Goal: Navigation & Orientation: Find specific page/section

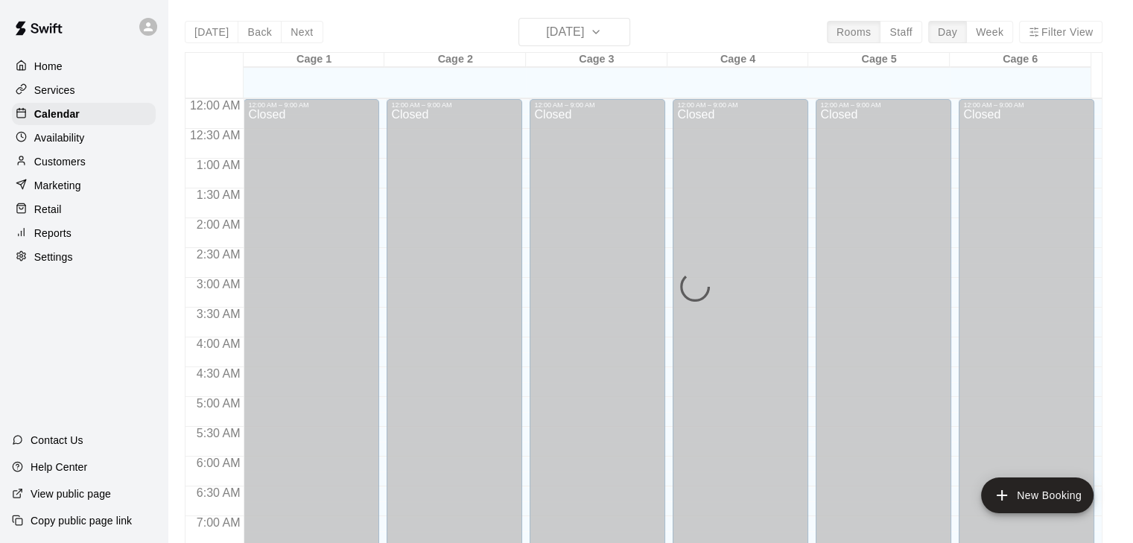
scroll to position [575, 0]
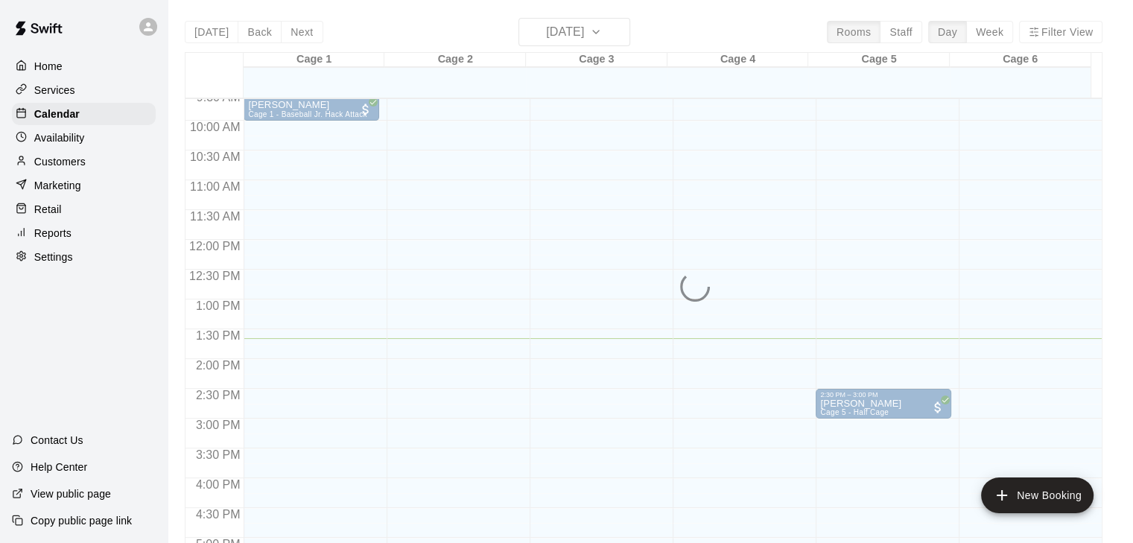
click at [48, 71] on p "Home" at bounding box center [48, 66] width 28 height 15
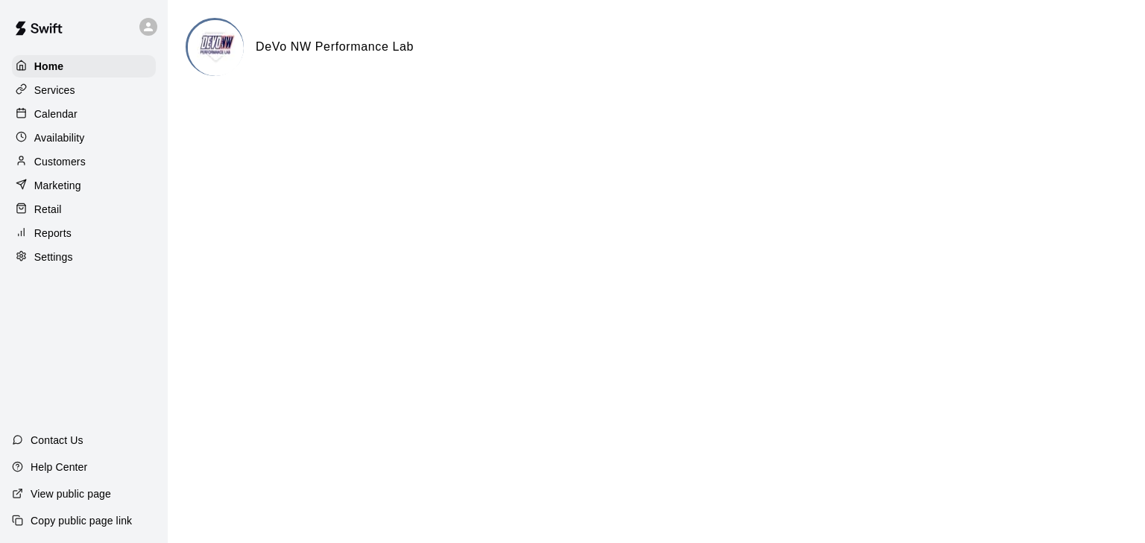
click at [47, 110] on p "Calendar" at bounding box center [55, 114] width 43 height 15
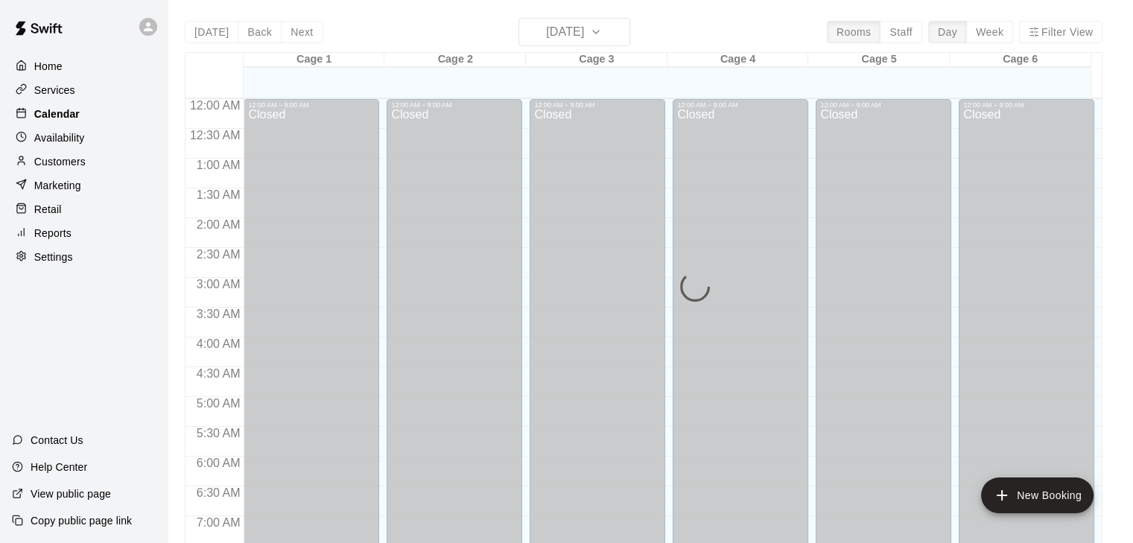
scroll to position [814, 0]
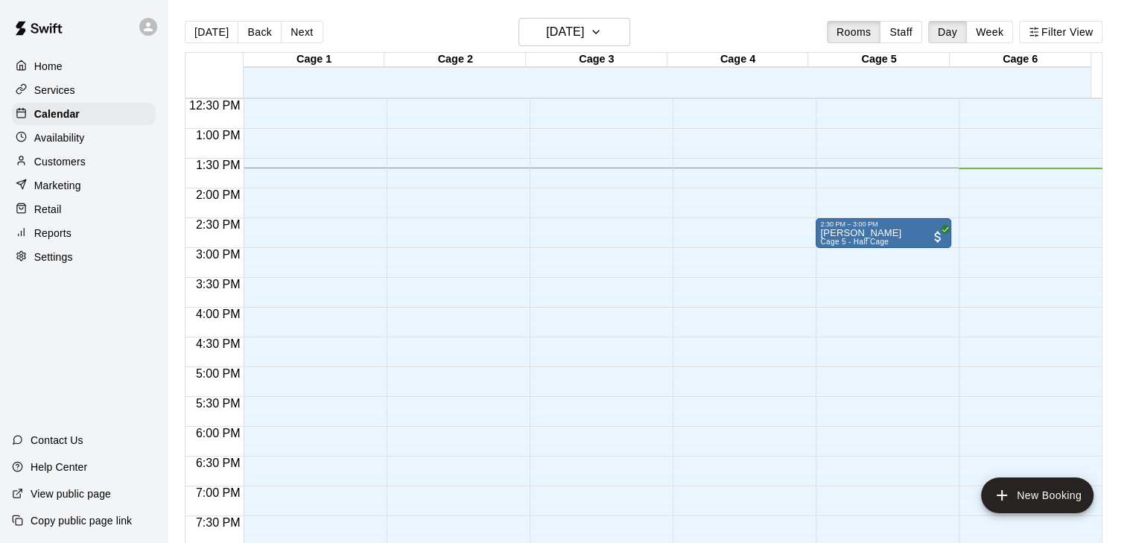
scroll to position [744, 0]
